Goal: Find specific page/section: Find specific page/section

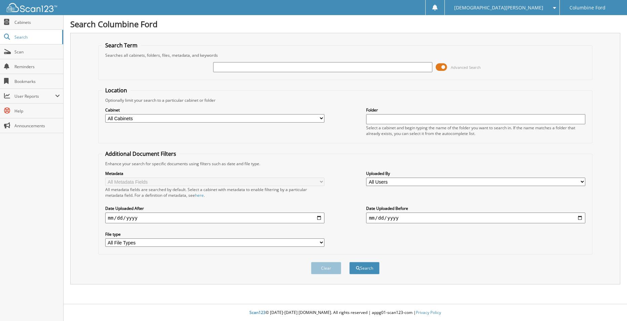
click at [222, 67] on input "text" at bounding box center [322, 67] width 219 height 10
type input "f9663"
click at [349, 262] on button "Search" at bounding box center [364, 268] width 30 height 12
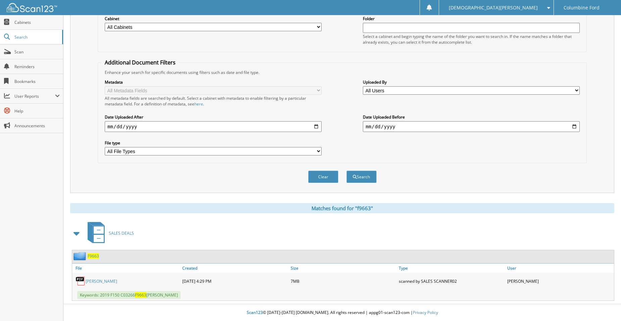
click at [105, 280] on link "[PERSON_NAME]" at bounding box center [102, 281] width 32 height 6
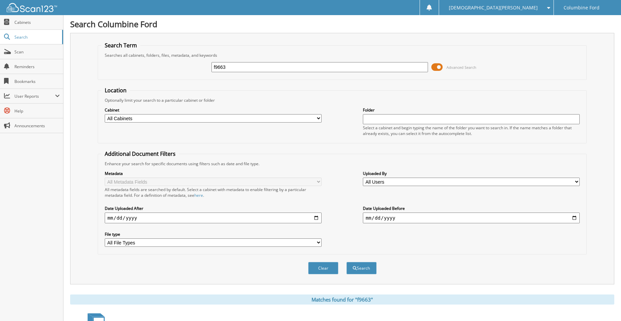
click at [233, 78] on fieldset "Search Term Searches all cabinets, folders, files, metadata, and keywords f9663…" at bounding box center [342, 61] width 489 height 38
click at [235, 69] on input "f9663" at bounding box center [320, 67] width 217 height 10
